Goal: Find specific page/section: Find specific page/section

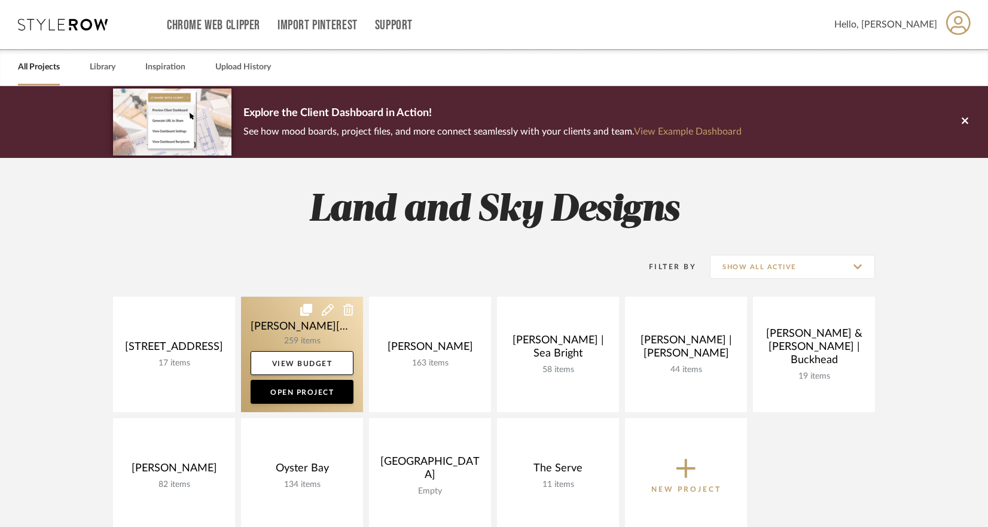
click at [321, 319] on link at bounding box center [302, 354] width 122 height 115
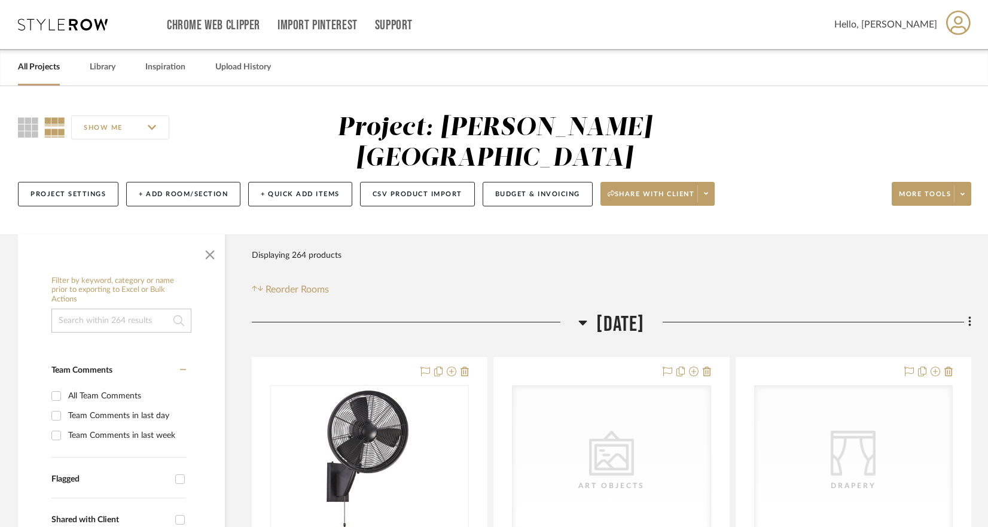
click at [41, 72] on link "All Projects" at bounding box center [39, 67] width 42 height 16
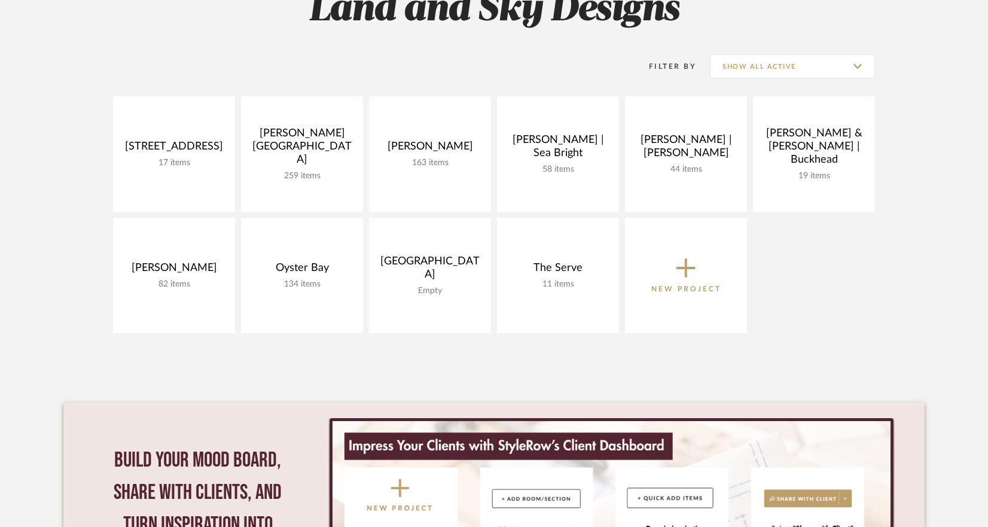
scroll to position [222, 0]
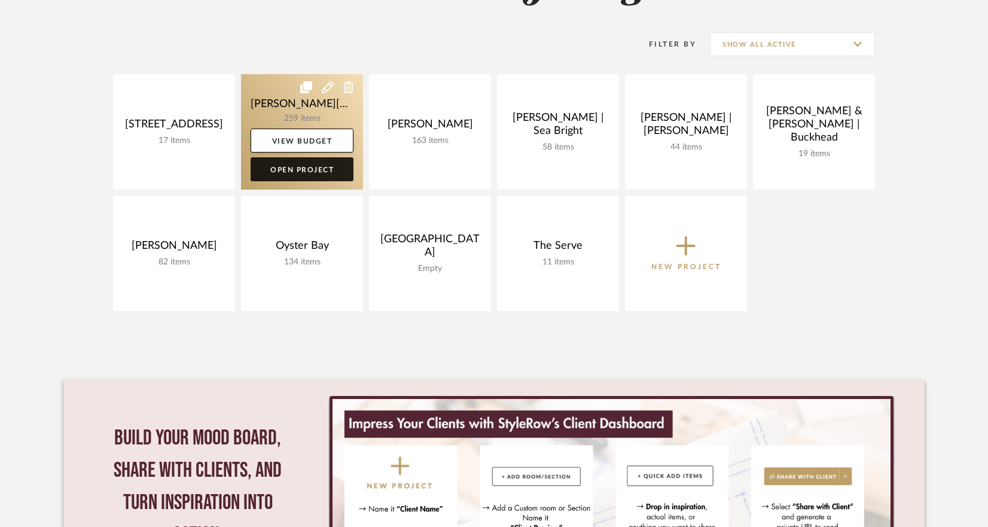
click at [292, 178] on link "Open Project" at bounding box center [302, 169] width 103 height 24
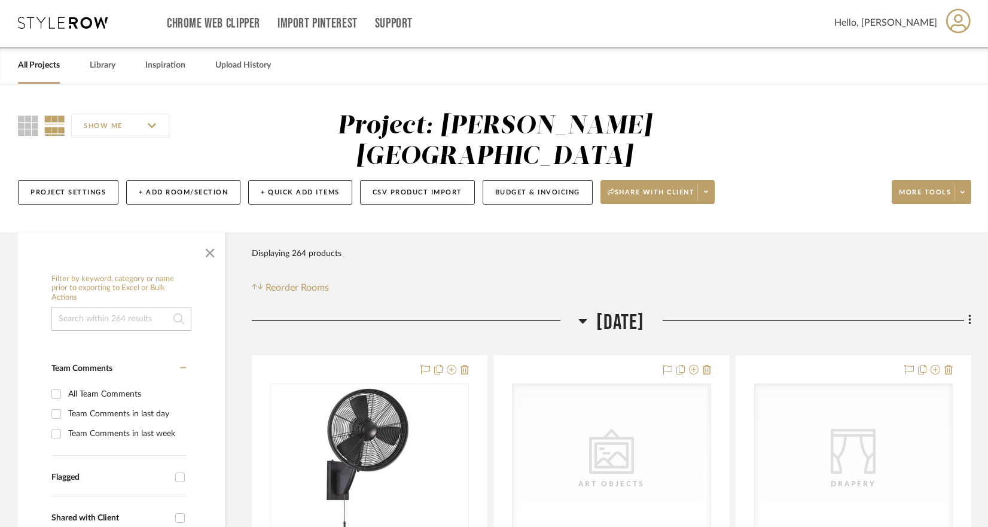
scroll to position [2, 0]
click at [60, 179] on button "Project Settings" at bounding box center [68, 191] width 100 height 25
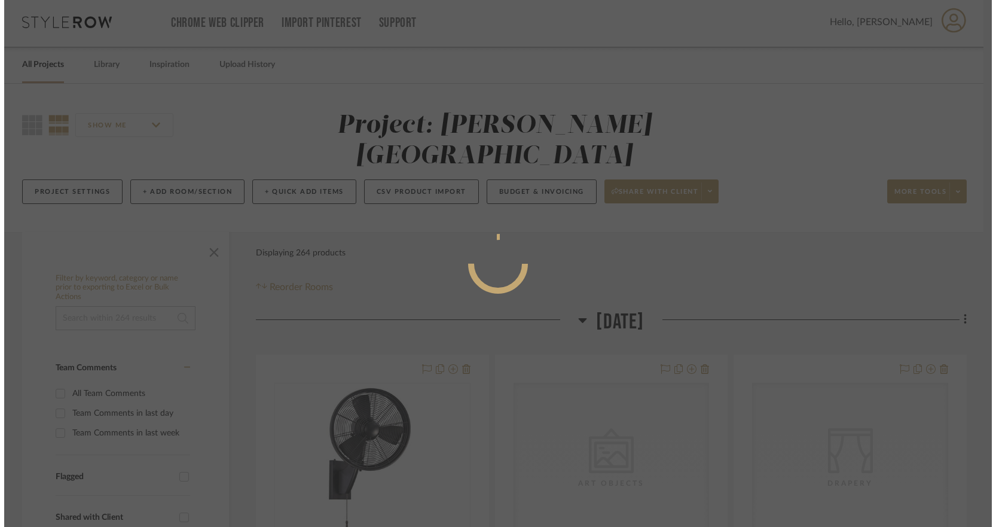
scroll to position [0, 0]
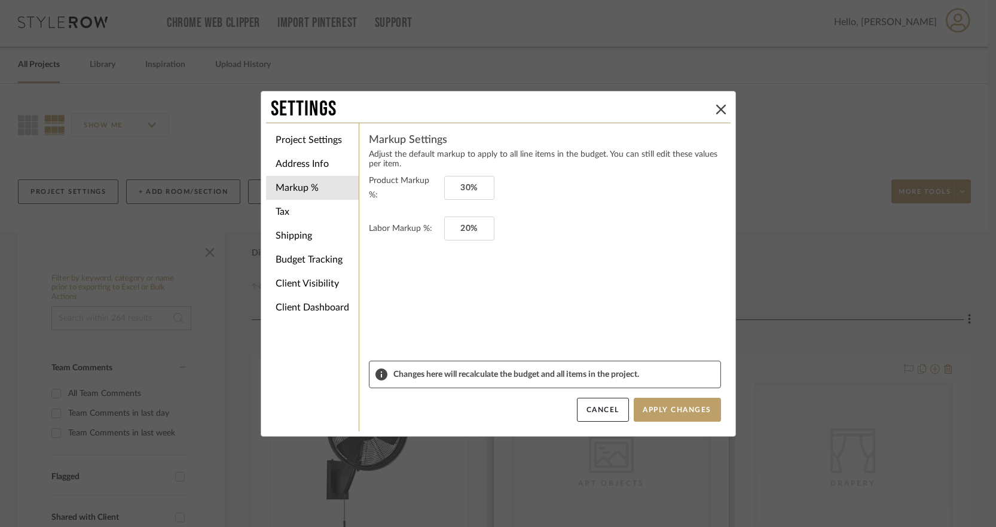
click at [609, 406] on button "Cancel" at bounding box center [603, 410] width 52 height 24
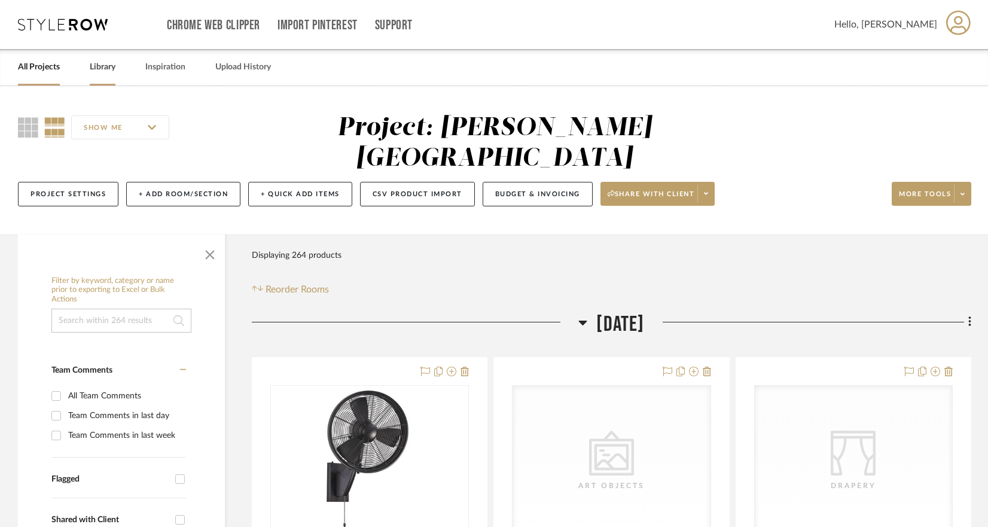
click at [114, 73] on link "Library" at bounding box center [103, 67] width 26 height 16
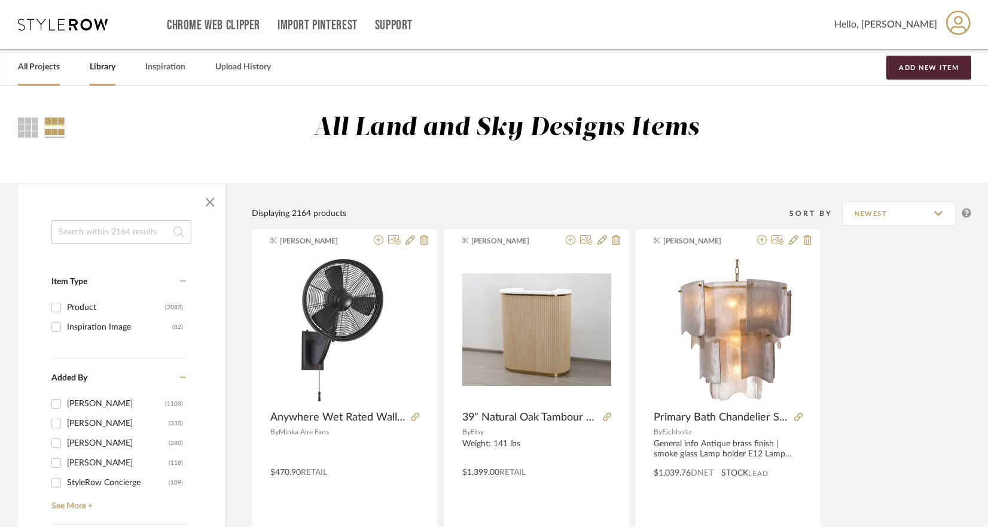
click at [37, 67] on link "All Projects" at bounding box center [39, 67] width 42 height 16
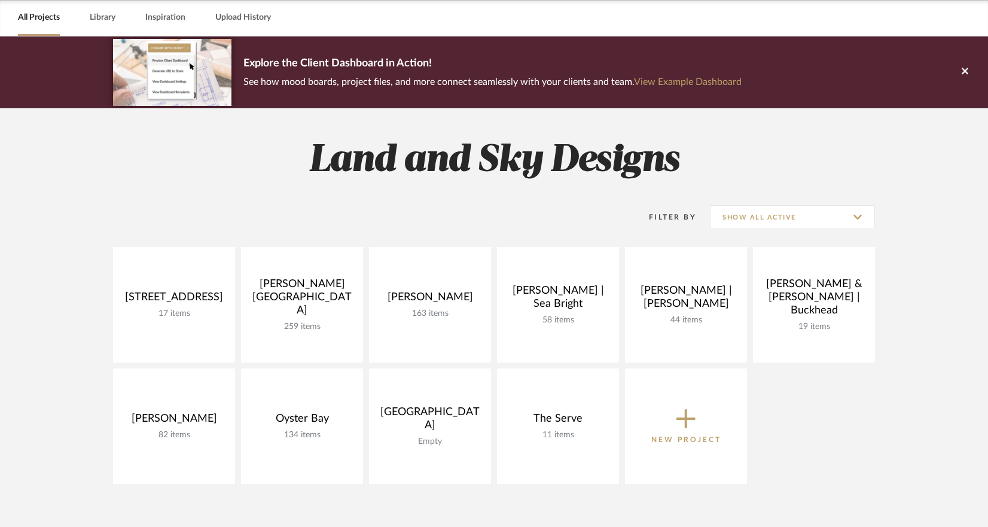
scroll to position [42, 0]
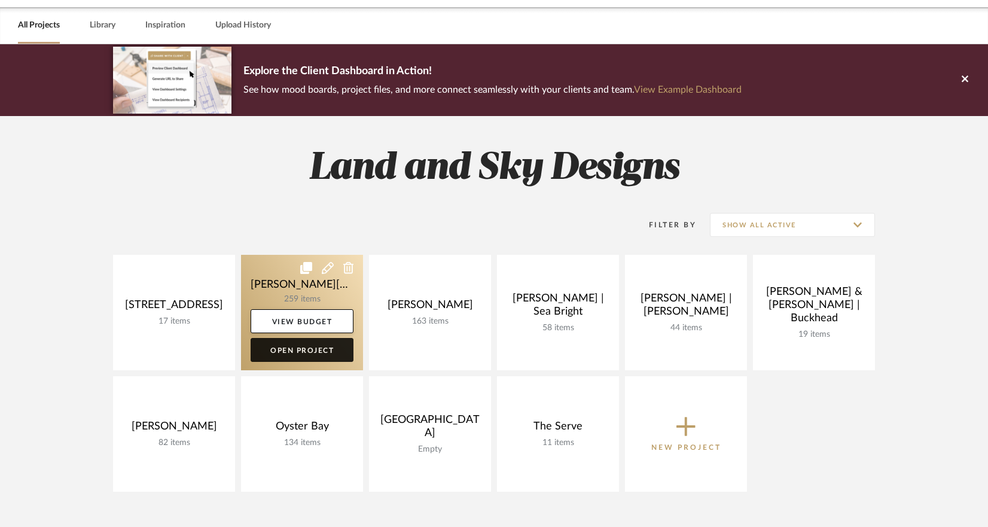
click at [309, 349] on link "Open Project" at bounding box center [302, 350] width 103 height 24
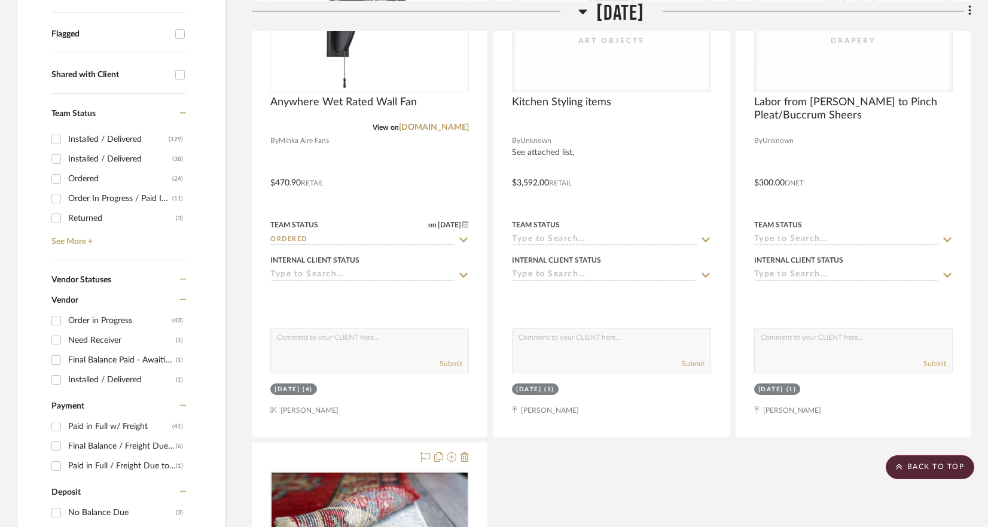
scroll to position [484, 0]
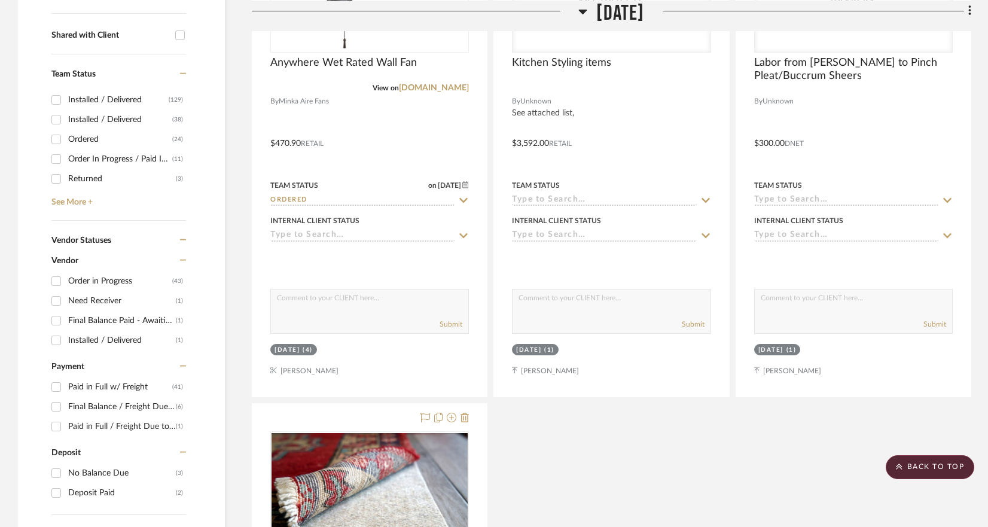
click at [83, 130] on div "Ordered" at bounding box center [120, 139] width 104 height 19
click at [66, 130] on input "Ordered (24)" at bounding box center [56, 139] width 19 height 19
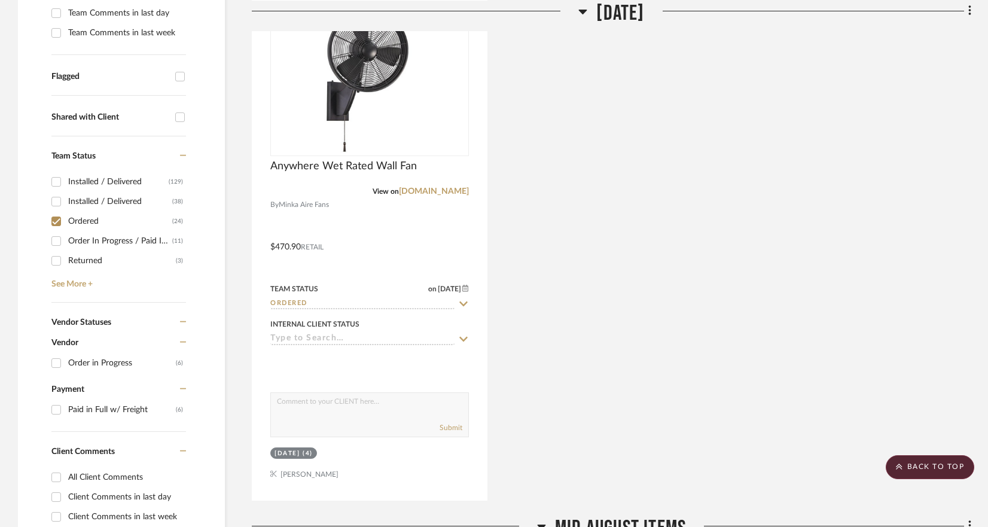
scroll to position [301, 0]
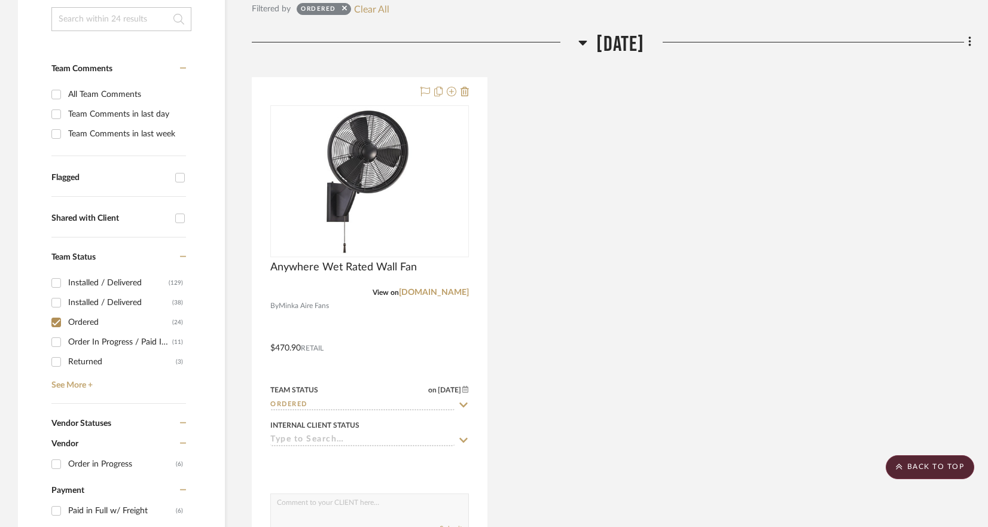
click at [80, 313] on div "Ordered" at bounding box center [120, 322] width 104 height 19
click at [66, 313] on input "Ordered (24)" at bounding box center [56, 322] width 19 height 19
checkbox input "false"
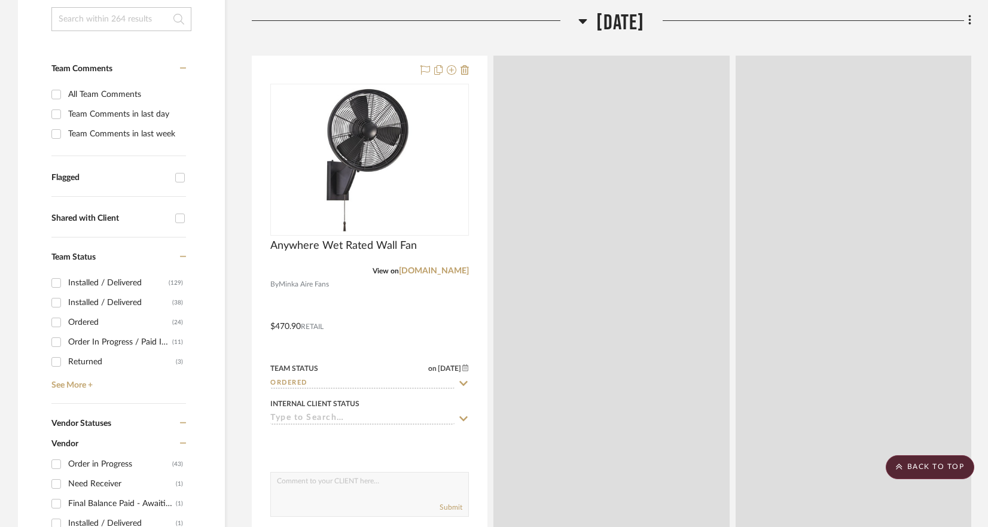
scroll to position [50, 0]
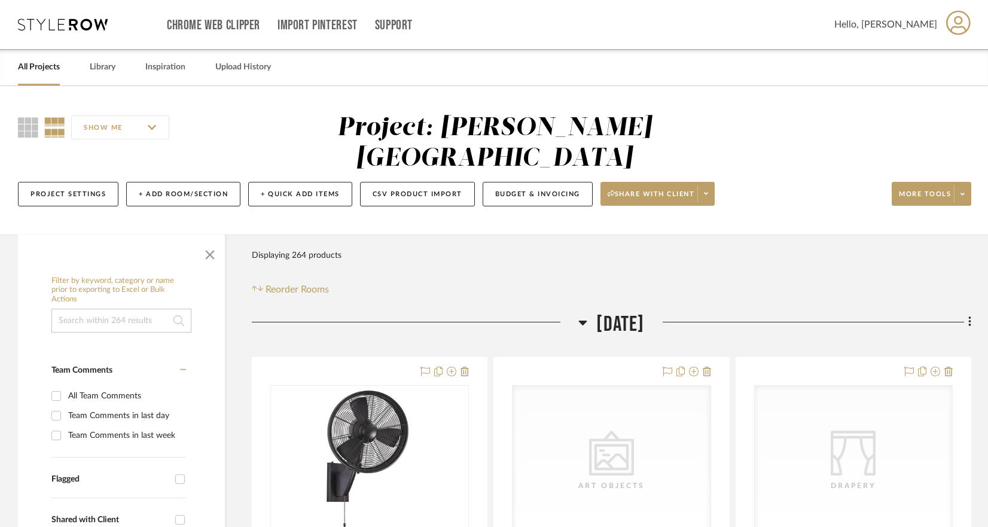
scroll to position [42, 0]
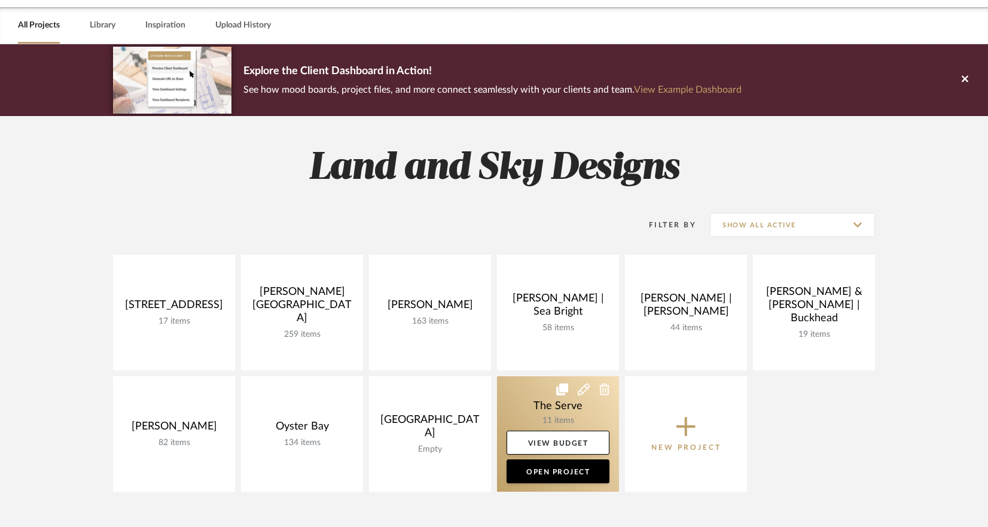
click at [577, 418] on link at bounding box center [558, 433] width 122 height 115
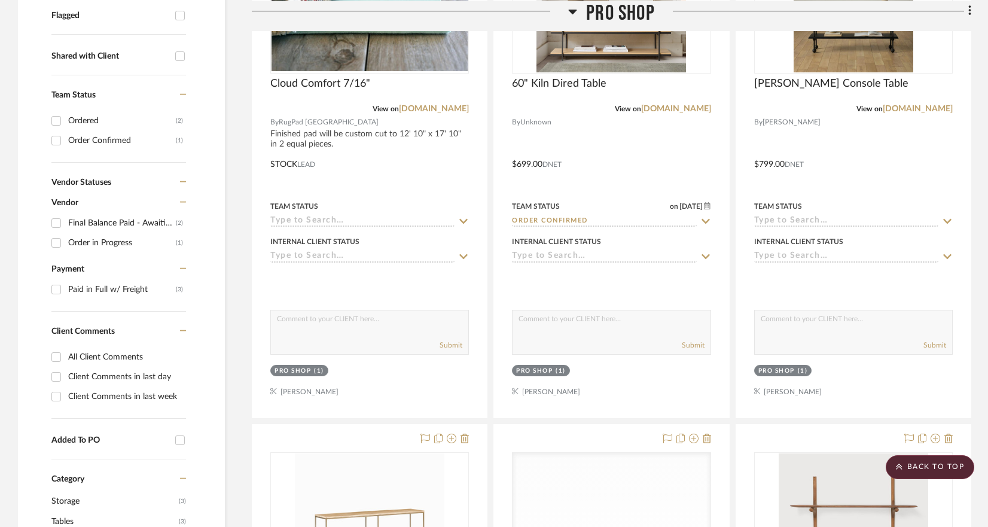
scroll to position [315, 0]
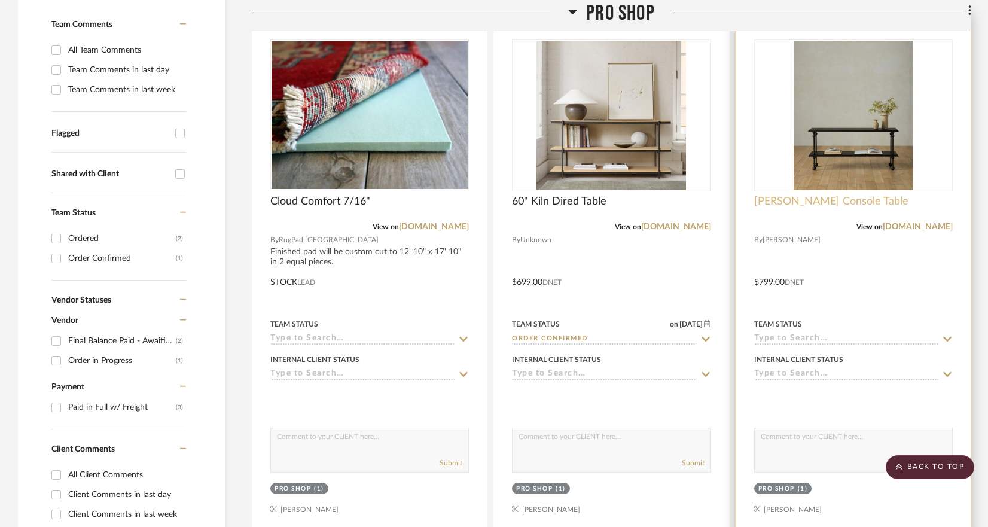
click at [820, 203] on span "[PERSON_NAME] Console Table" at bounding box center [831, 201] width 154 height 13
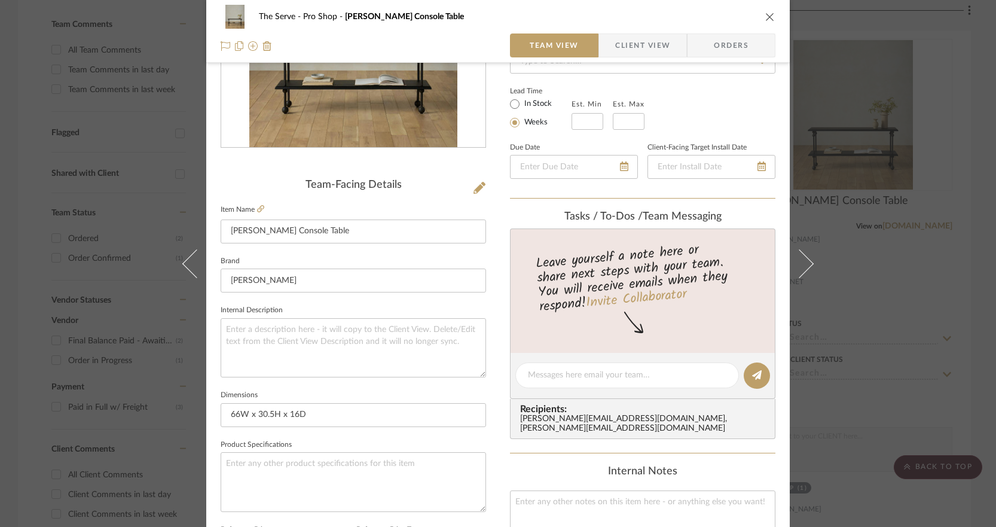
scroll to position [2, 0]
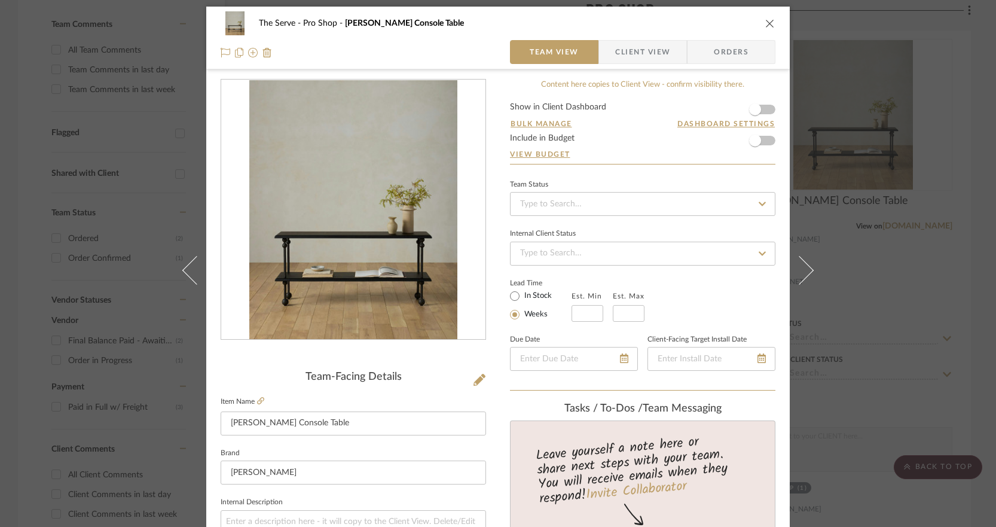
click at [8, 136] on div "The Serve Pro Shop [PERSON_NAME] Console Table Team View Client View Orders Tea…" at bounding box center [498, 263] width 996 height 527
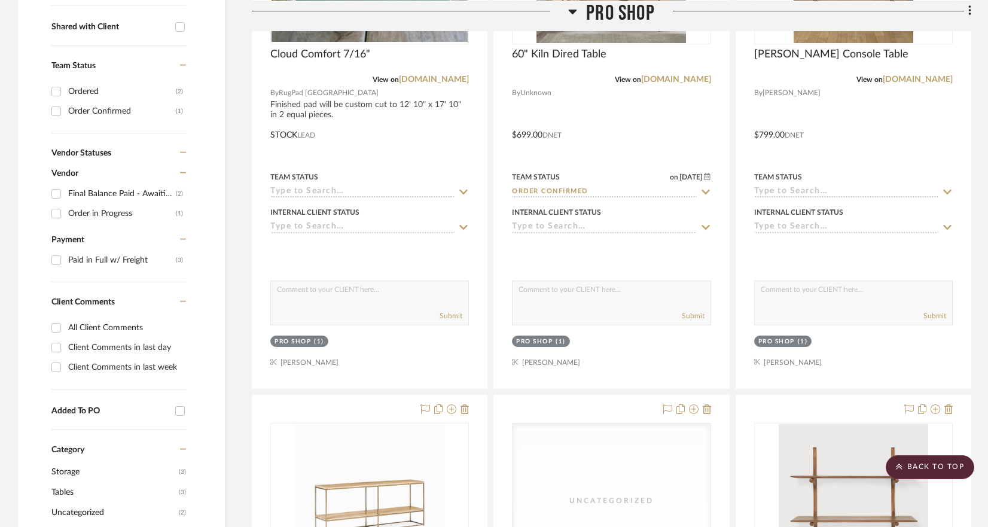
scroll to position [386, 0]
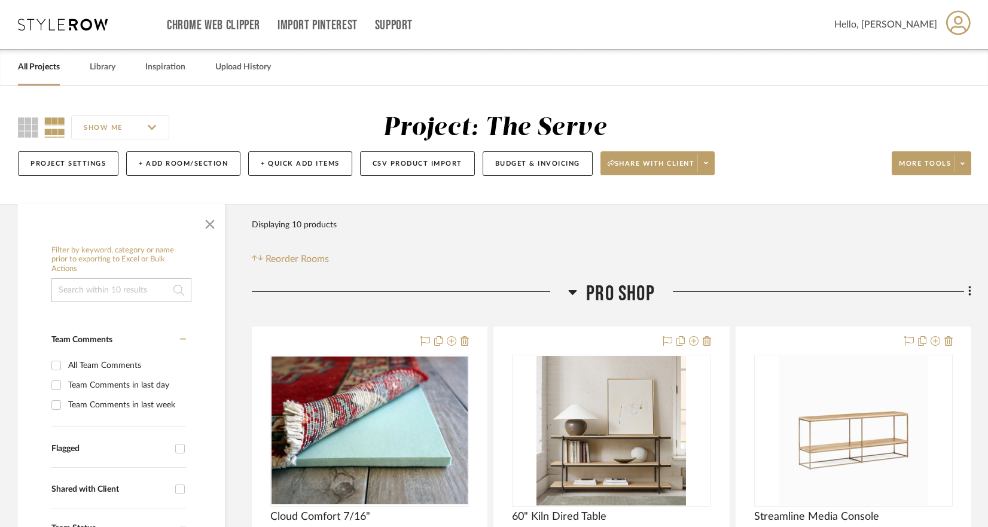
click at [33, 66] on link "All Projects" at bounding box center [39, 67] width 42 height 16
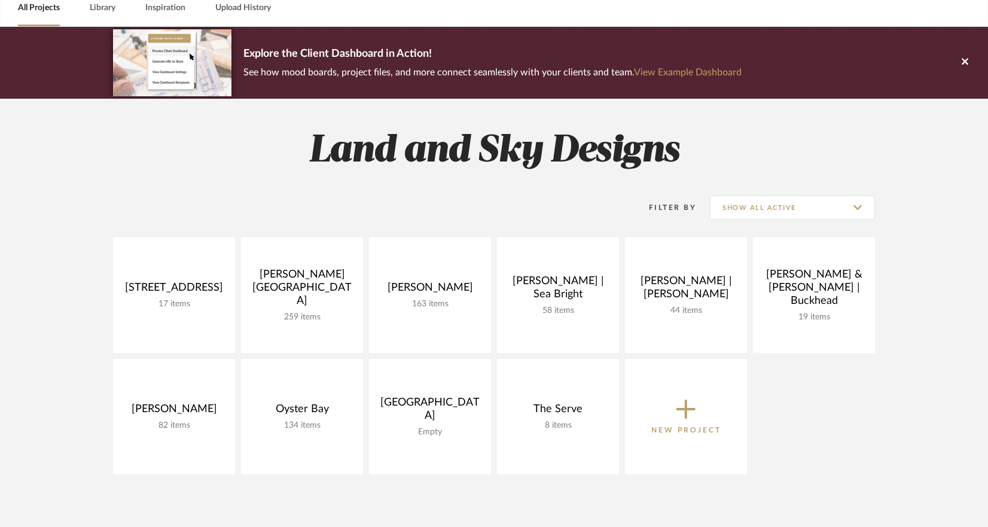
scroll to position [60, 0]
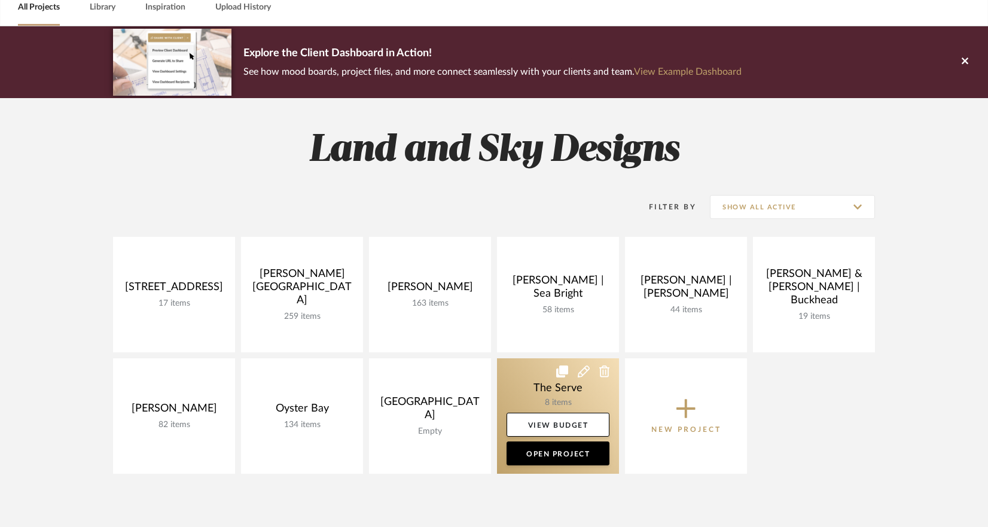
click at [570, 398] on link at bounding box center [558, 415] width 122 height 115
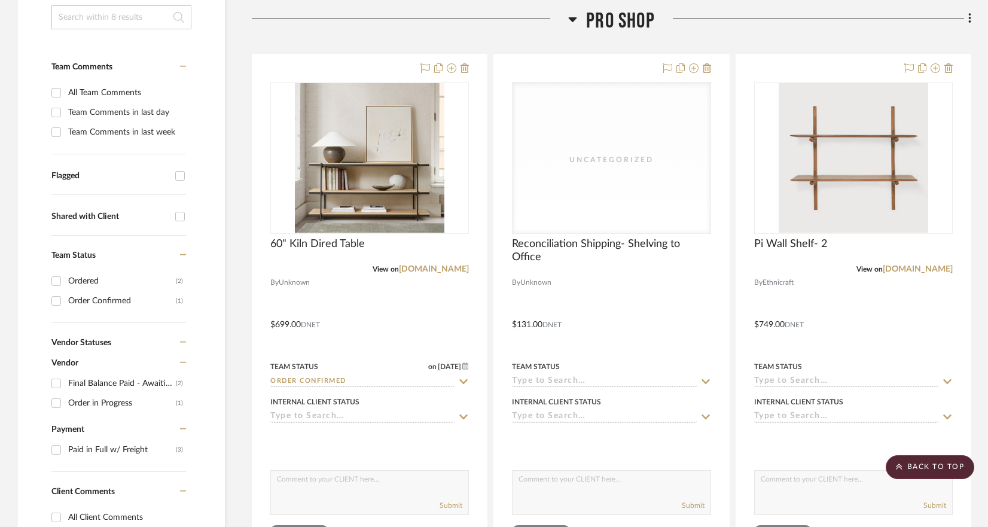
scroll to position [341, 0]
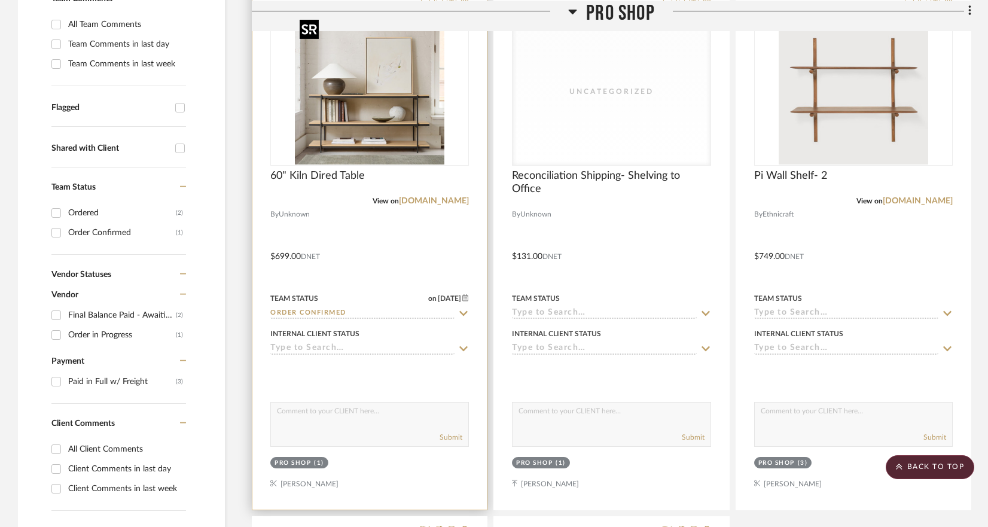
click at [360, 137] on img "0" at bounding box center [370, 90] width 150 height 150
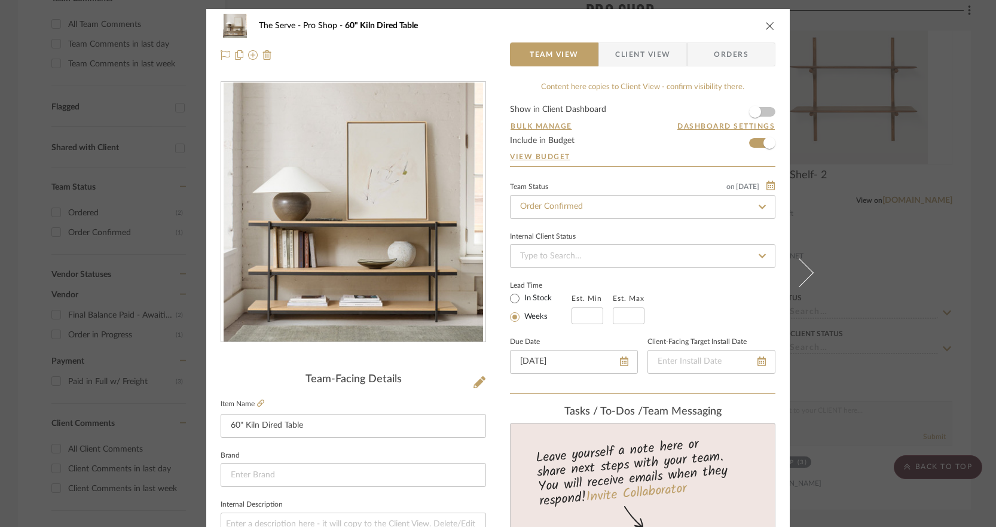
scroll to position [0, 0]
click at [38, 194] on div "The Serve Pro Shop 60" Kiln Dired Table Team View Client View Orders Team-Facin…" at bounding box center [498, 263] width 996 height 527
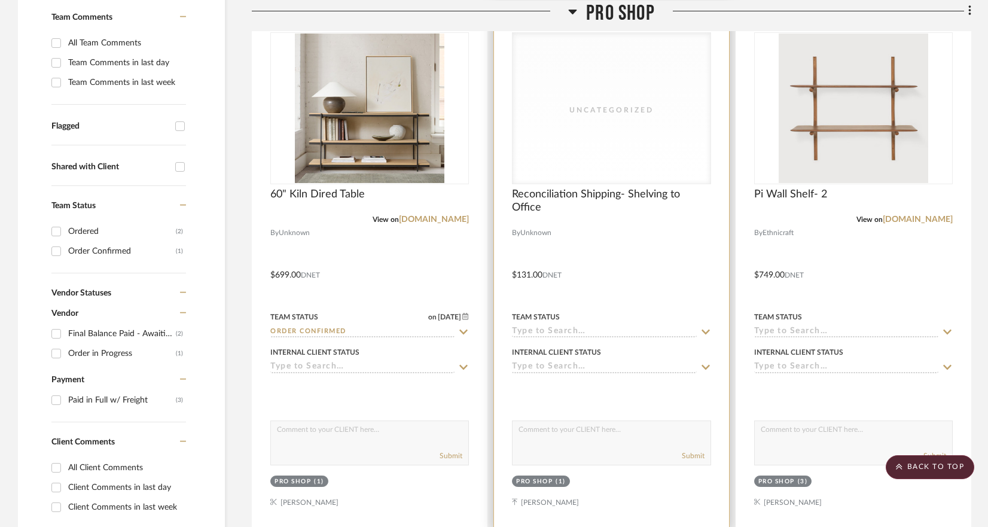
scroll to position [188, 0]
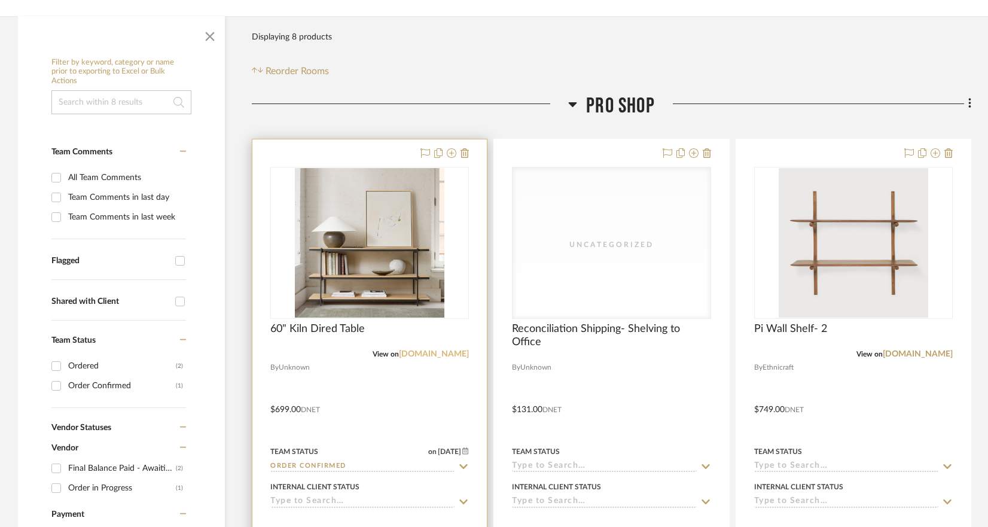
click at [434, 352] on link "[DOMAIN_NAME]" at bounding box center [434, 354] width 70 height 8
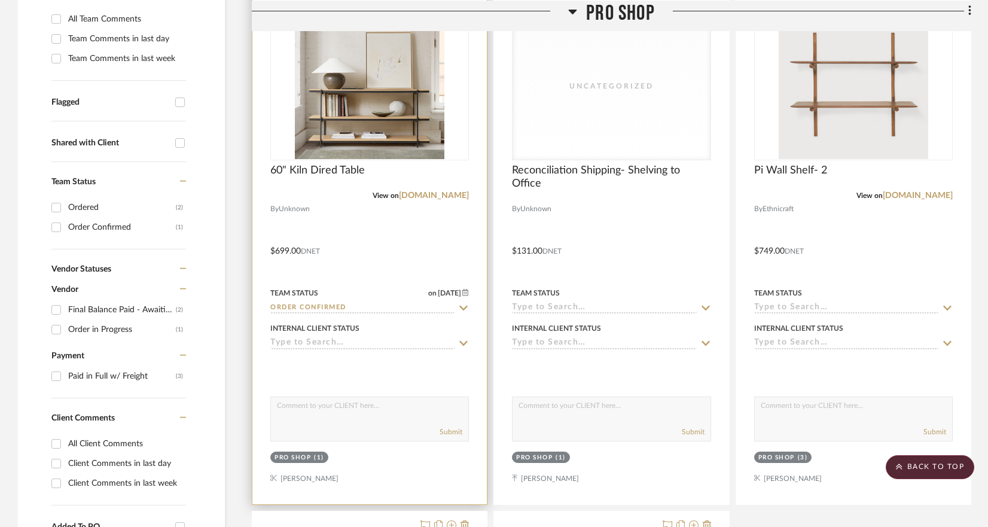
scroll to position [319, 0]
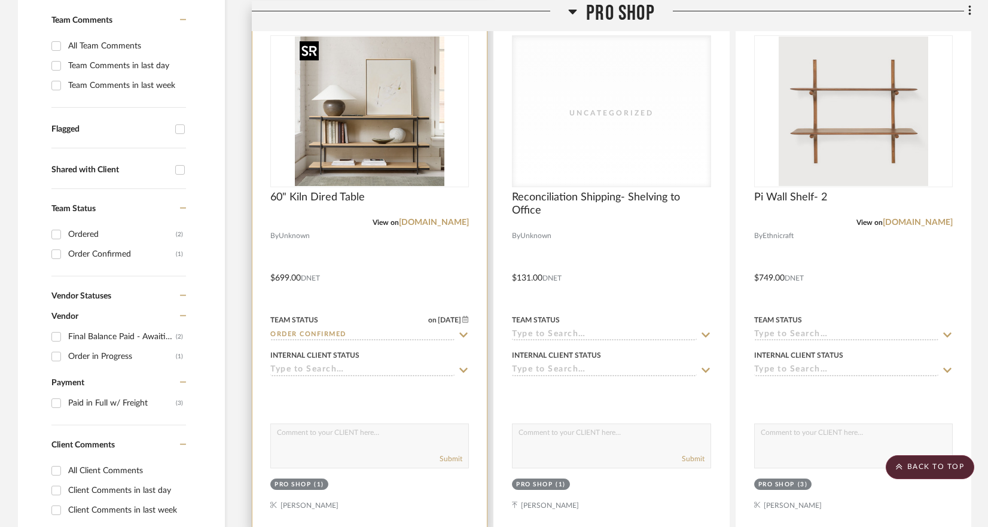
click at [358, 169] on img "0" at bounding box center [370, 111] width 150 height 150
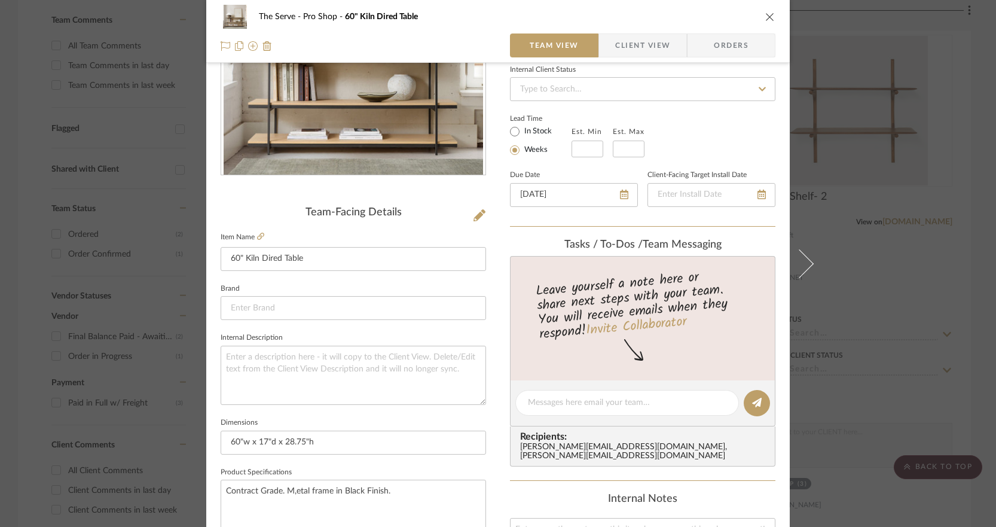
scroll to position [405, 0]
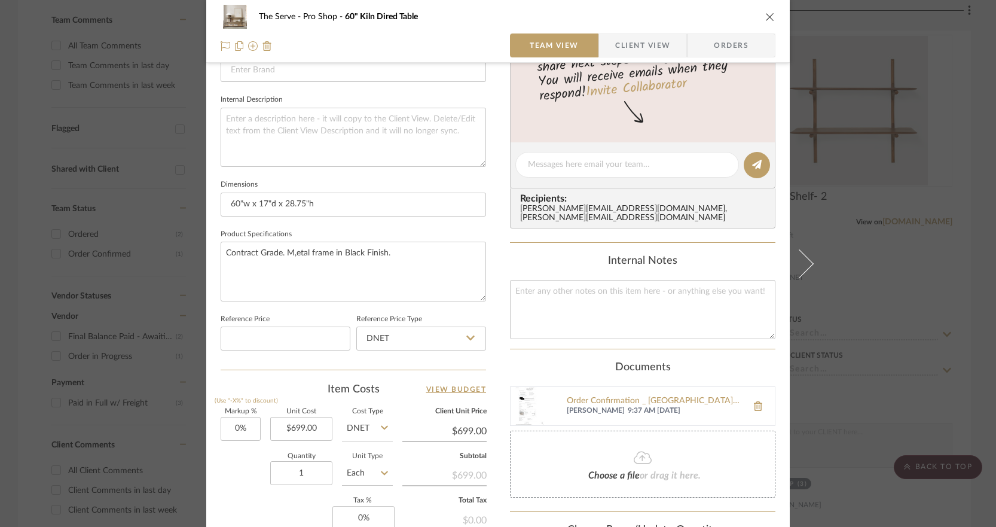
click at [200, 303] on mat-dialog-content "The Serve Pro Shop 60" Kiln Dired Table Team View Client View Orders Team-Facin…" at bounding box center [498, 156] width 651 height 1105
click at [206, 284] on div "The Serve Pro Shop 60" Kiln Dired Table Team View Client View Orders Team-Facin…" at bounding box center [498, 156] width 584 height 1105
click at [188, 278] on mat-dialog-content "The Serve Pro Shop 60" Kiln Dired Table Team View Client View Orders Team-Facin…" at bounding box center [498, 156] width 651 height 1105
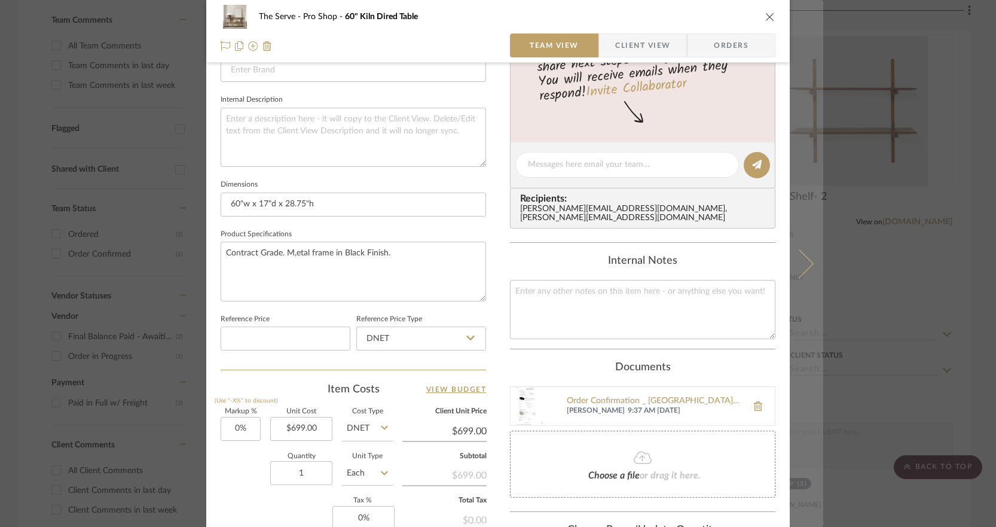
click at [810, 260] on button at bounding box center [806, 263] width 33 height 527
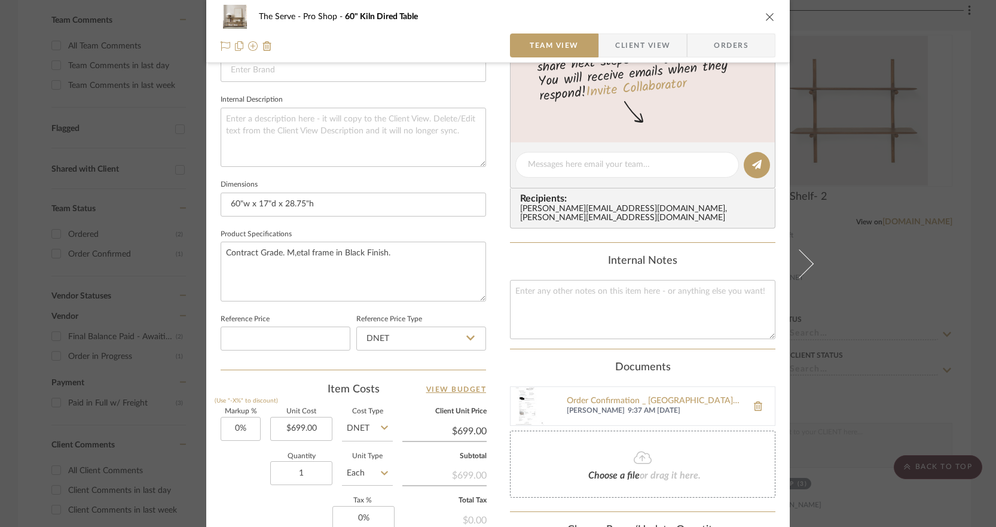
scroll to position [0, 0]
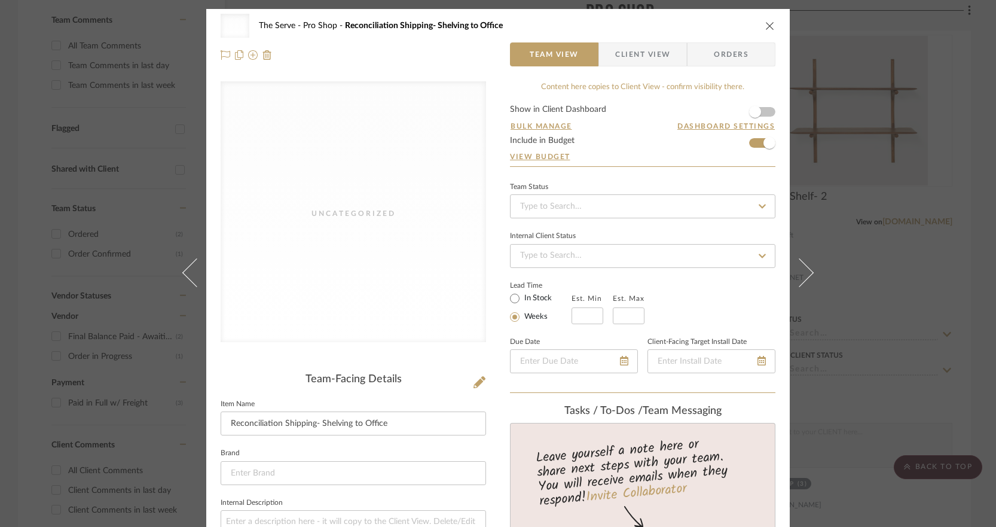
click at [769, 23] on icon "close" at bounding box center [771, 26] width 10 height 10
